Goal: Navigation & Orientation: Find specific page/section

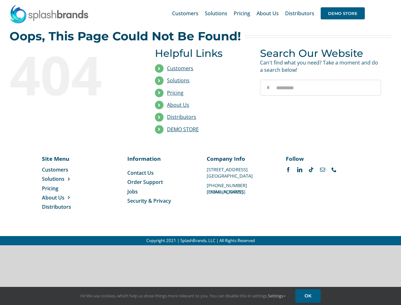
click at [201, 123] on li "Distributors" at bounding box center [203, 117] width 96 height 12
click at [363, 0] on div "Search for: * Customers Solutions Stores New Hire Kits Manufacturing Store Mark…" at bounding box center [201, 13] width 382 height 27
click at [343, 13] on span "DEMO STORE" at bounding box center [343, 13] width 44 height 12
click at [183, 129] on link "DEMO STORE" at bounding box center [183, 129] width 32 height 7
click at [63, 179] on span "Solutions" at bounding box center [53, 178] width 23 height 7
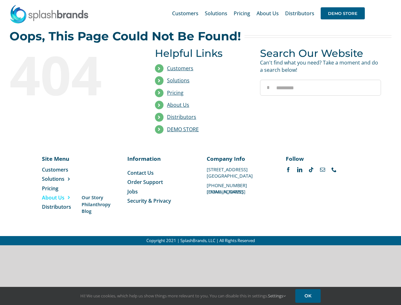
click at [63, 198] on span "About Us" at bounding box center [53, 197] width 23 height 7
click at [277, 296] on link "Settings" at bounding box center [277, 296] width 18 height 6
click at [309, 296] on link "OK" at bounding box center [308, 296] width 25 height 14
